Goal: Task Accomplishment & Management: Manage account settings

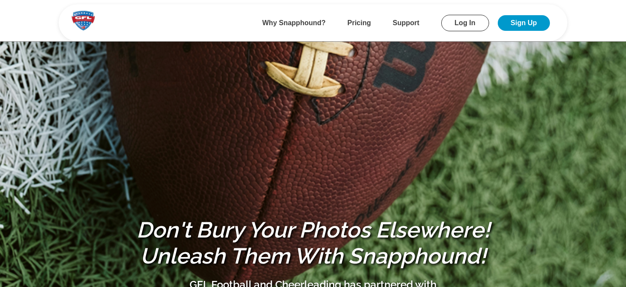
click at [464, 21] on link "Log In" at bounding box center [465, 23] width 48 height 17
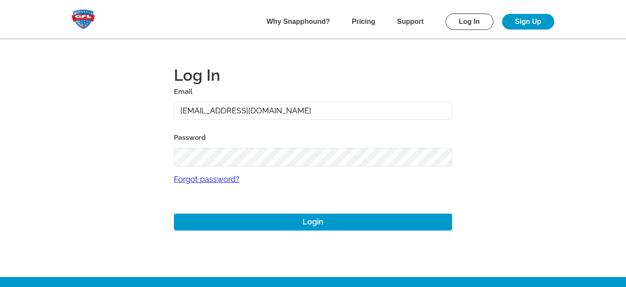
click at [201, 112] on input "[EMAIL_ADDRESS][DOMAIN_NAME]" at bounding box center [313, 111] width 278 height 19
type input "g"
click at [223, 112] on input "g" at bounding box center [313, 111] width 278 height 19
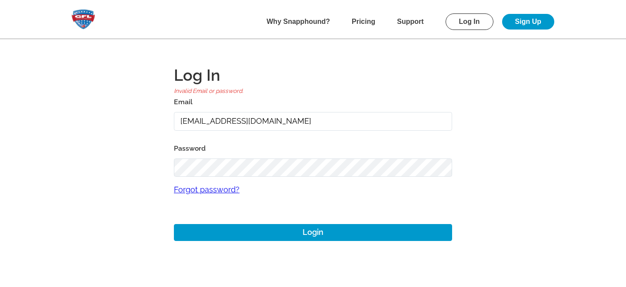
click at [154, 133] on main "Log In Invalid Email or password. Email [EMAIL_ADDRESS][DOMAIN_NAME] Password F…" at bounding box center [313, 144] width 626 height 288
click at [213, 121] on input "[EMAIL_ADDRESS][DOMAIN_NAME]" at bounding box center [313, 121] width 278 height 19
drag, startPoint x: 289, startPoint y: 122, endPoint x: 97, endPoint y: 122, distance: 192.2
click at [97, 122] on main "Log In Invalid Email or password. Email [EMAIL_ADDRESS][DOMAIN_NAME] Password F…" at bounding box center [313, 144] width 626 height 288
type input "[PERSON_NAME][EMAIL_ADDRESS][DOMAIN_NAME]"
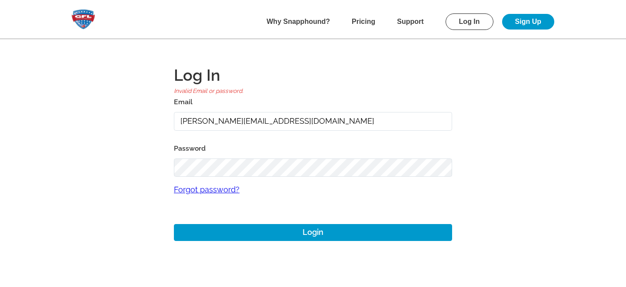
click at [79, 127] on main "Log In Invalid Email or password. Email [PERSON_NAME][EMAIL_ADDRESS][DOMAIN_NAM…" at bounding box center [313, 144] width 626 height 288
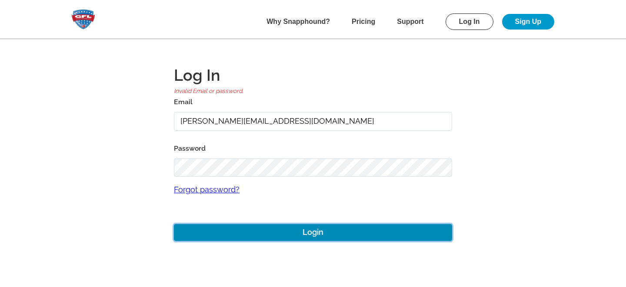
click at [296, 234] on button "Login" at bounding box center [313, 232] width 278 height 17
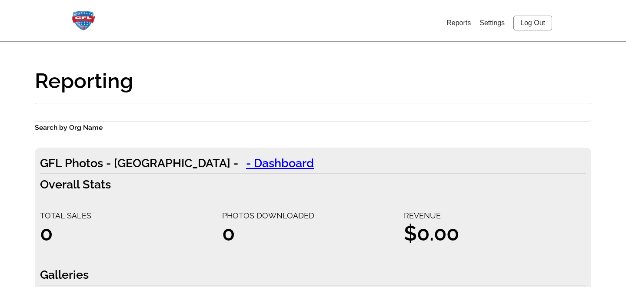
click at [489, 22] on link "Settings" at bounding box center [492, 22] width 25 height 7
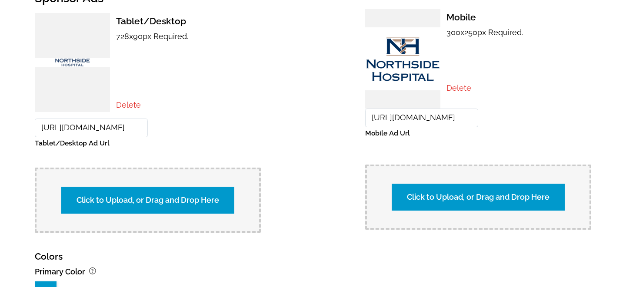
scroll to position [986, 0]
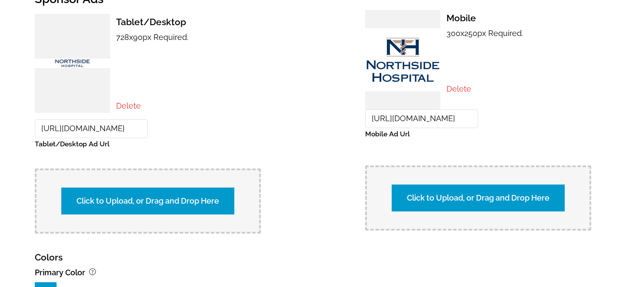
click at [126, 107] on link "Delete" at bounding box center [128, 105] width 25 height 9
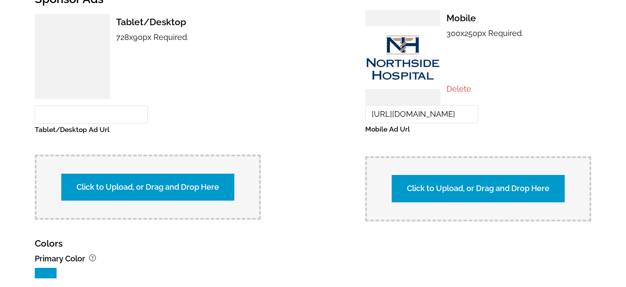
click at [458, 89] on link "Delete" at bounding box center [459, 88] width 25 height 9
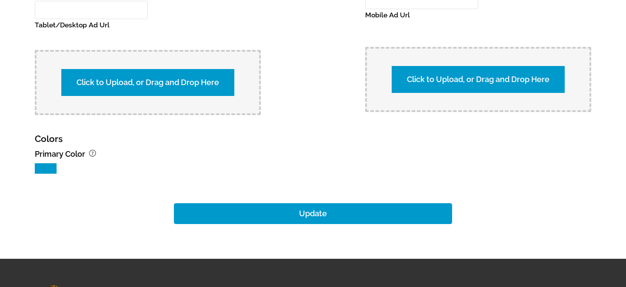
scroll to position [1130, 0]
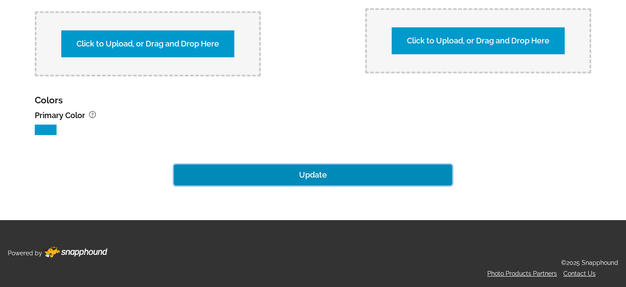
click at [295, 177] on button "Update" at bounding box center [313, 175] width 278 height 21
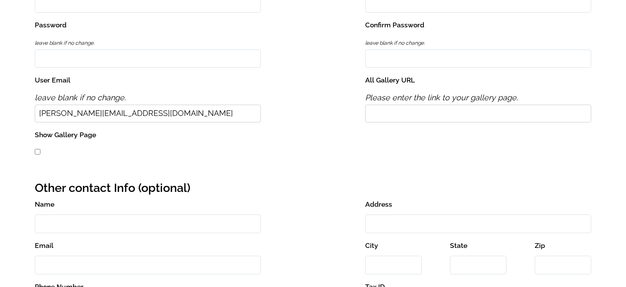
scroll to position [236, 0]
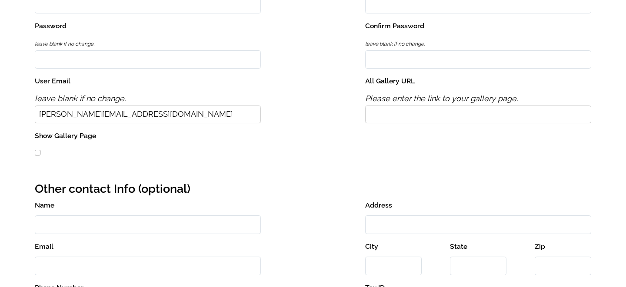
click at [397, 115] on input "All Gallery URL" at bounding box center [478, 115] width 226 height 18
click at [363, 150] on div "Organization Name GFL Football and Cheerleading Contact Name [PERSON_NAME] .[DO…" at bounding box center [313, 32] width 557 height 270
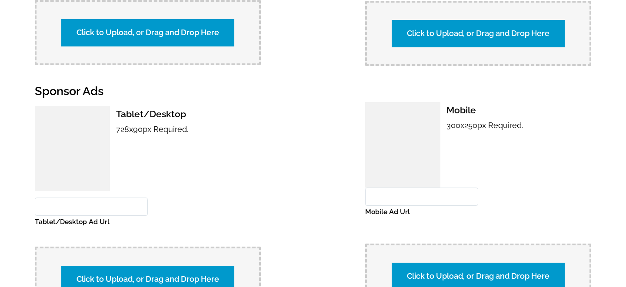
scroll to position [1130, 0]
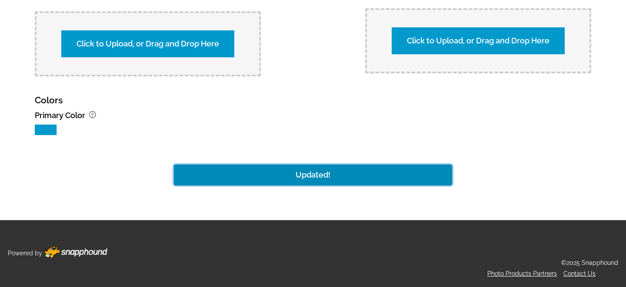
click at [307, 173] on button "Updated!" at bounding box center [313, 175] width 278 height 21
